Goal: Navigation & Orientation: Find specific page/section

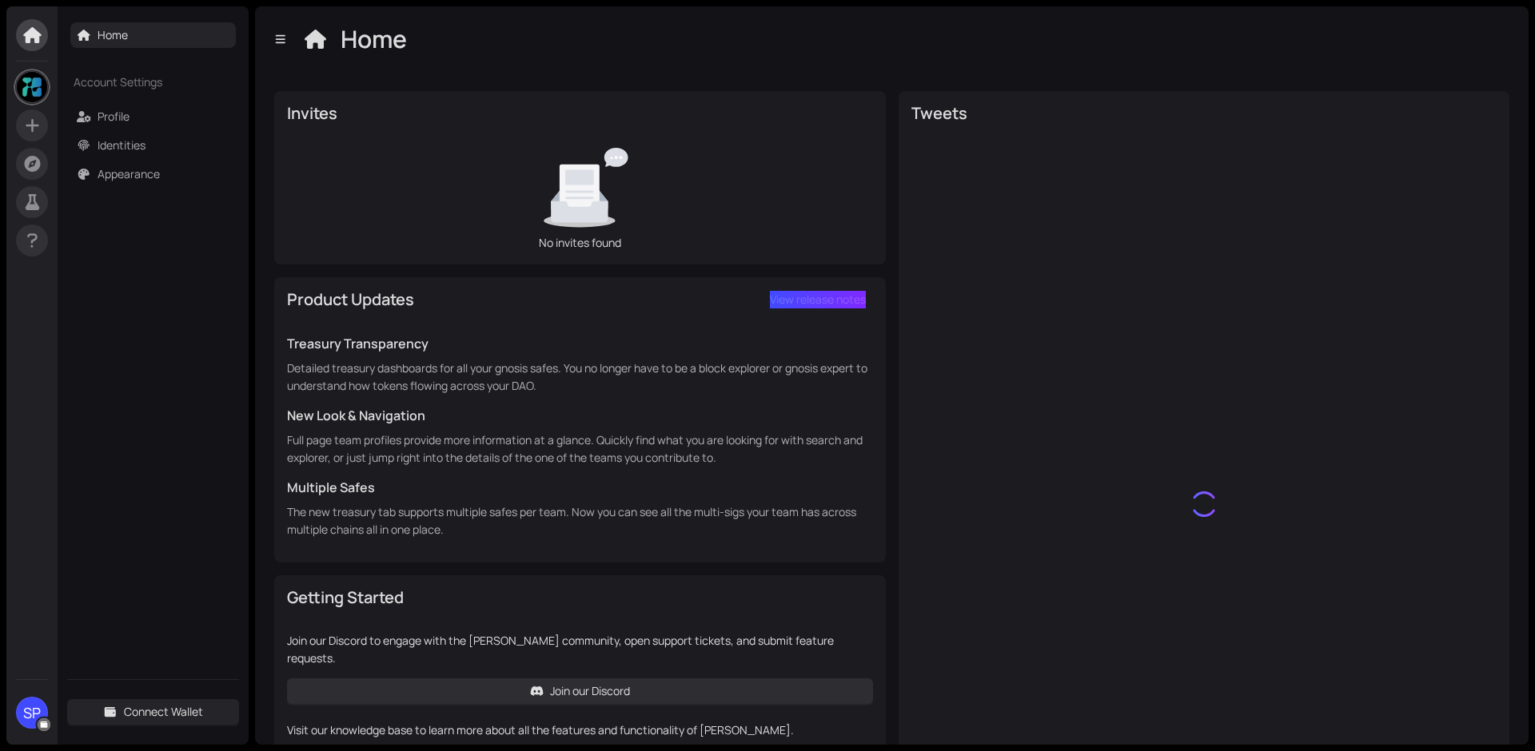
click at [43, 86] on img at bounding box center [32, 87] width 30 height 30
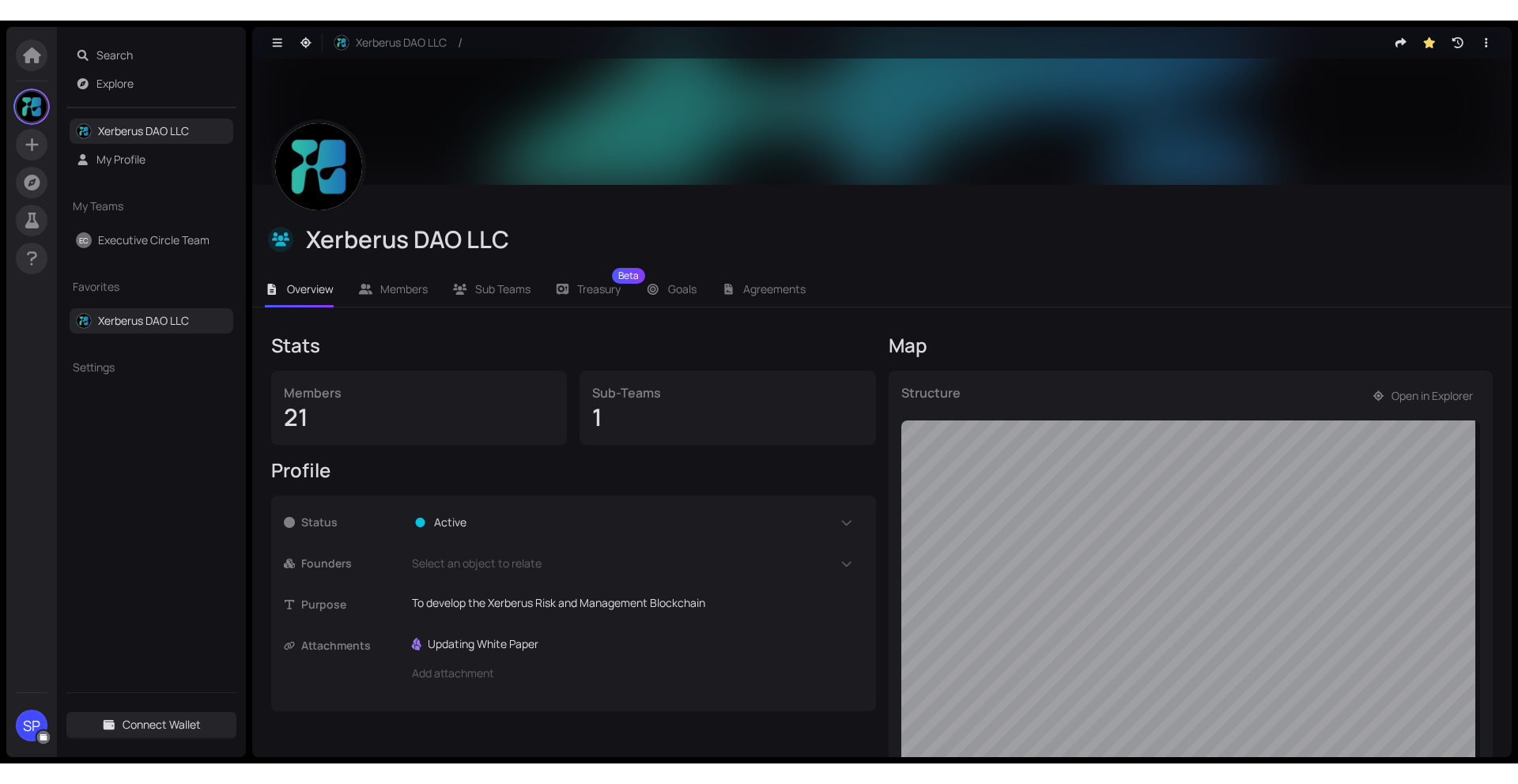
scroll to position [161, 0]
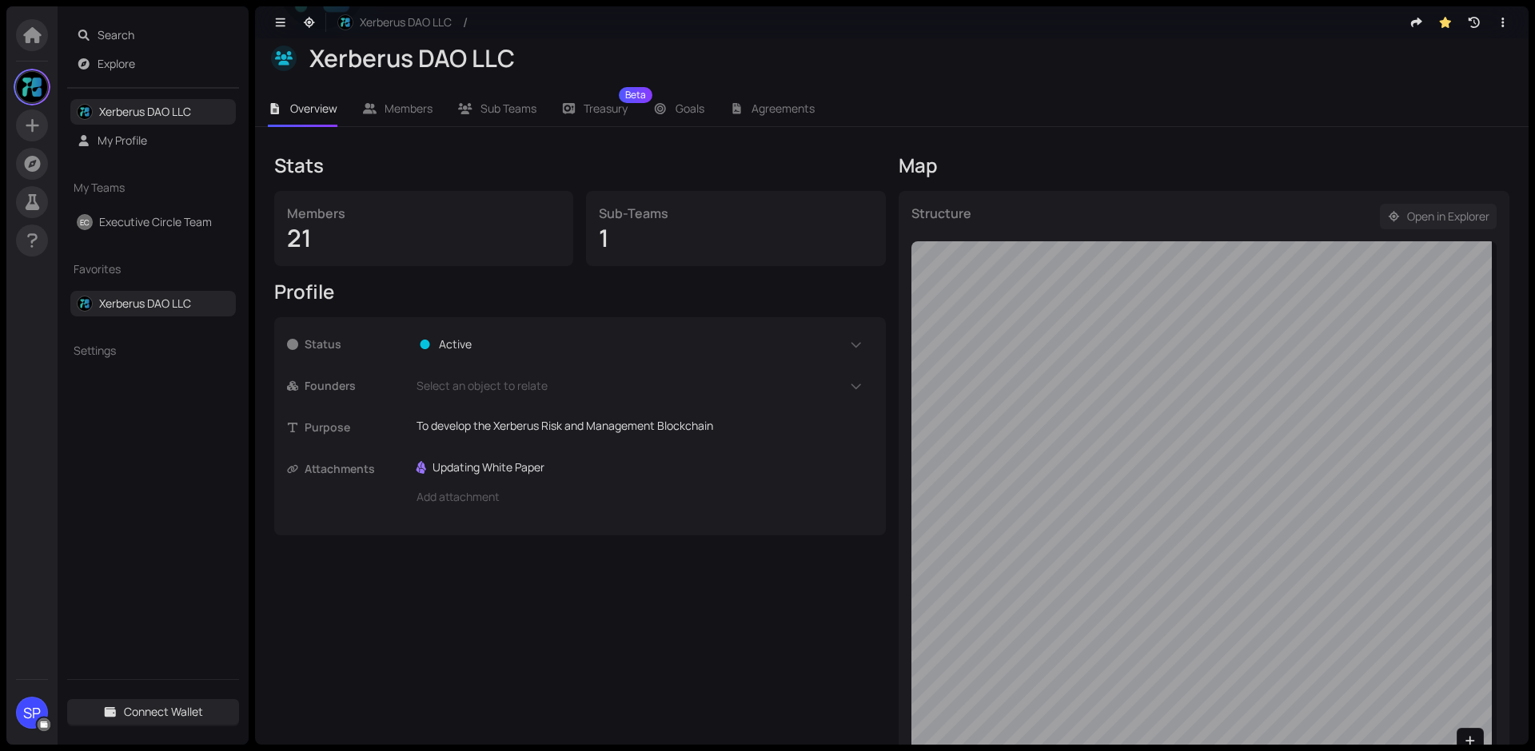
click at [1407, 221] on span "Open in Explorer" at bounding box center [1448, 217] width 82 height 18
